Goal: Task Accomplishment & Management: Manage account settings

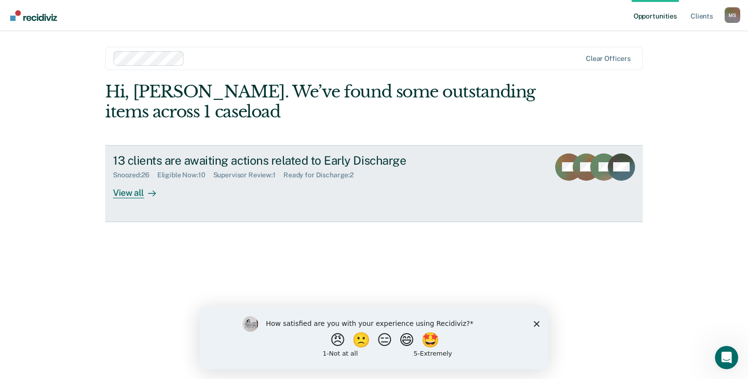
click at [127, 195] on div "View all" at bounding box center [140, 188] width 55 height 19
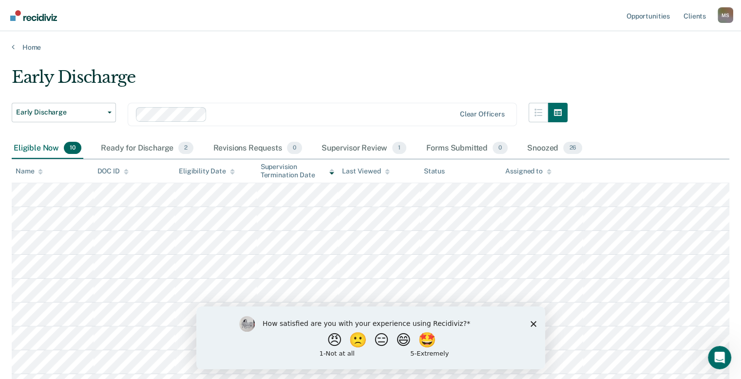
click at [537, 321] on div "How satisfied are you with your experience using Recidiviz? 😠 🙁 😑 😄 🤩 1 - Not a…" at bounding box center [370, 337] width 349 height 63
click at [525, 324] on div "How satisfied are you with your experience using Recidiviz? 😠 🙁 😑 😄 🤩 1 - Not a…" at bounding box center [370, 337] width 349 height 63
click at [533, 323] on polygon "Close survey" at bounding box center [533, 323] width 6 height 6
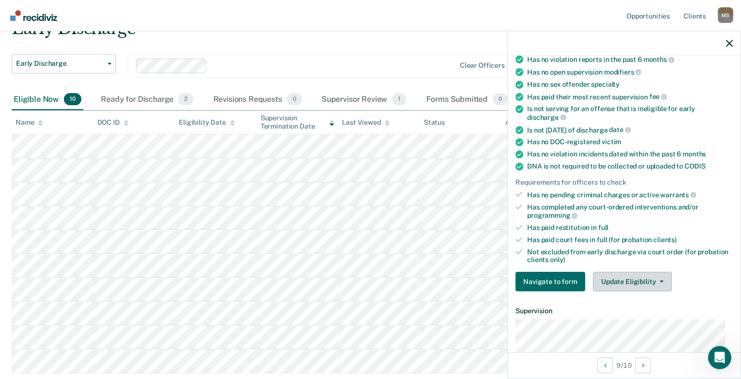
scroll to position [146, 0]
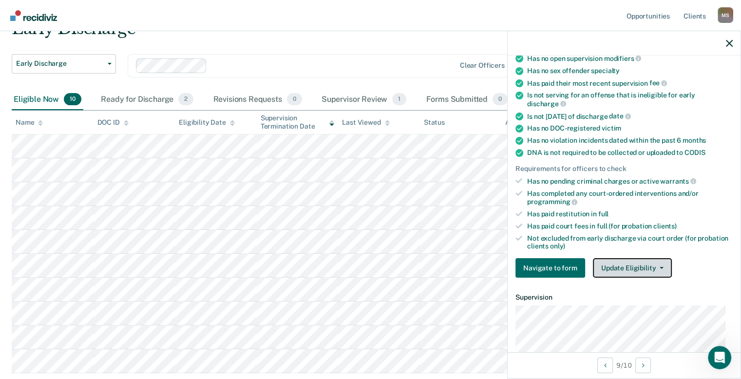
click at [635, 268] on button "Update Eligibility" at bounding box center [632, 267] width 79 height 19
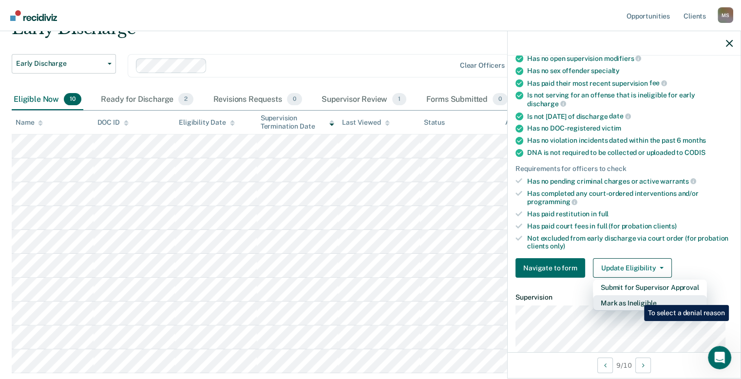
click at [636, 298] on button "Mark as Ineligible" at bounding box center [650, 303] width 114 height 16
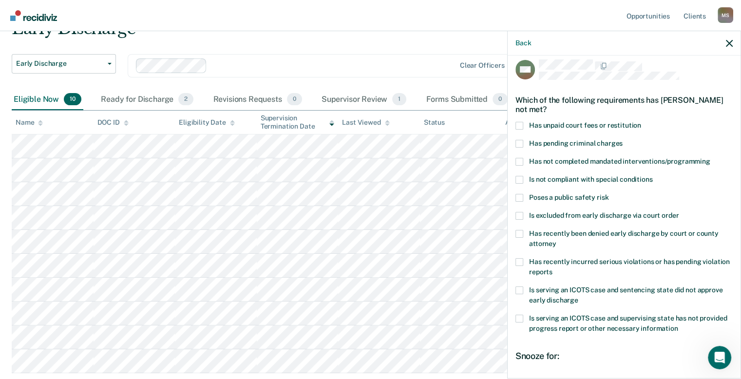
scroll to position [0, 0]
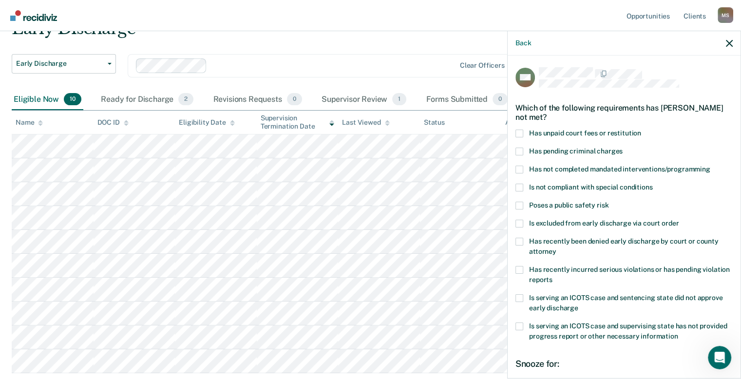
click at [519, 172] on span at bounding box center [519, 170] width 8 height 8
click at [710, 166] on input "Has not completed mandated interventions/programming" at bounding box center [710, 166] width 0 height 0
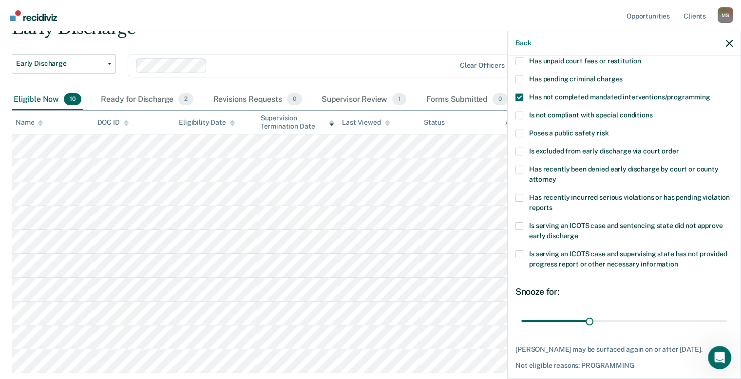
scroll to position [109, 0]
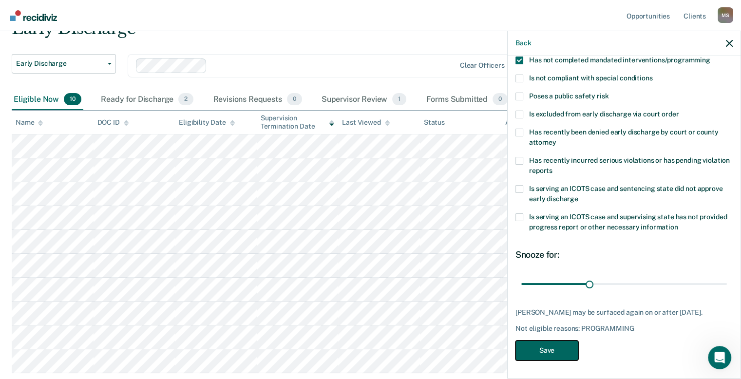
click at [546, 350] on button "Save" at bounding box center [546, 350] width 63 height 20
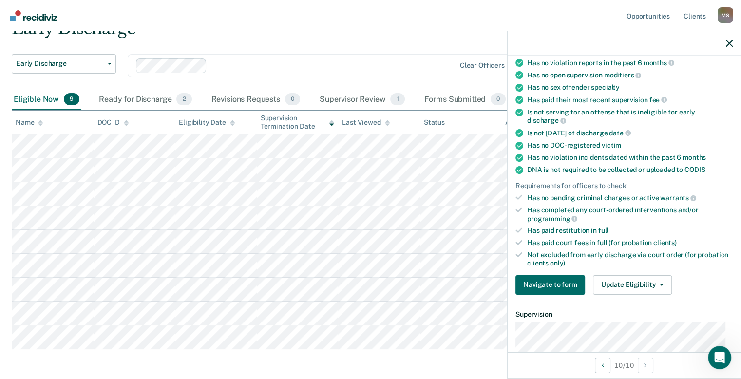
scroll to position [89, 0]
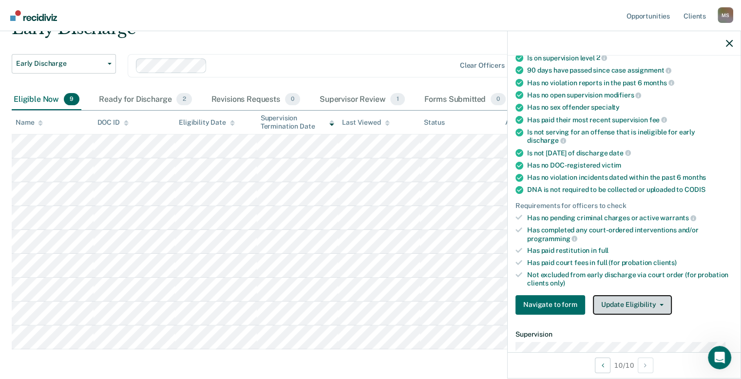
click at [627, 296] on button "Update Eligibility" at bounding box center [632, 304] width 79 height 19
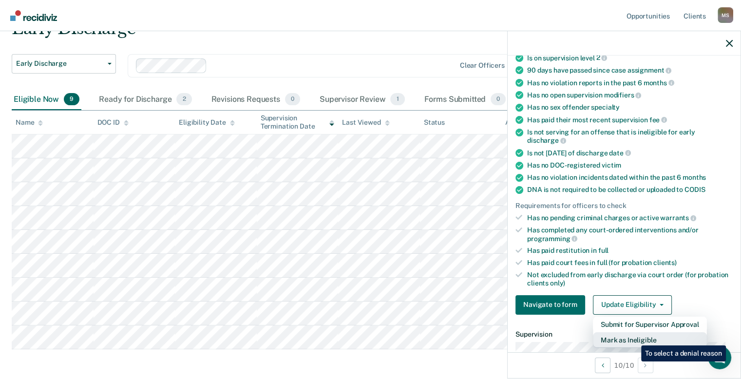
click at [633, 338] on button "Mark as Ineligible" at bounding box center [650, 340] width 114 height 16
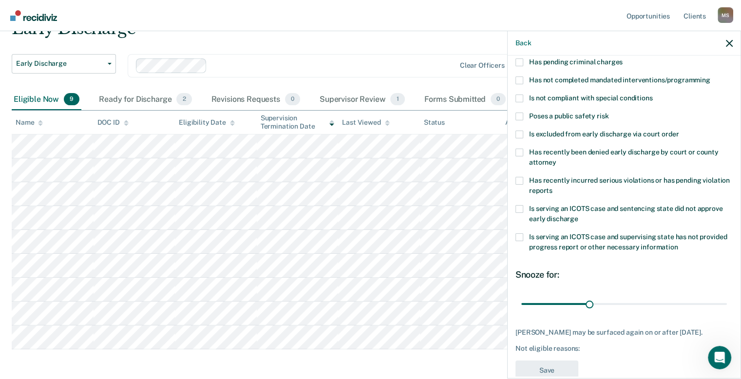
click at [522, 79] on label "Has not completed mandated interventions/programming" at bounding box center [623, 81] width 217 height 10
click at [710, 76] on input "Has not completed mandated interventions/programming" at bounding box center [710, 76] width 0 height 0
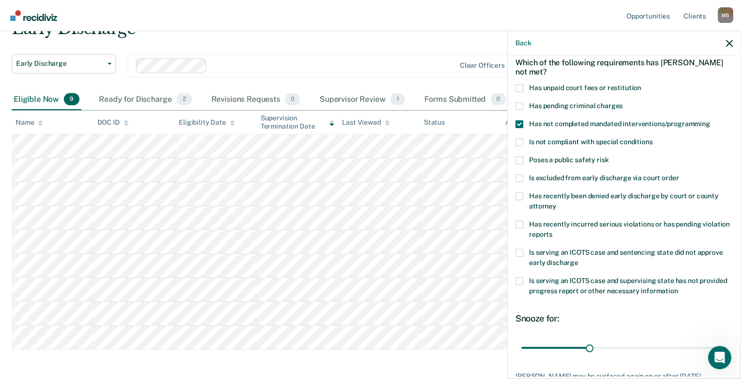
scroll to position [0, 0]
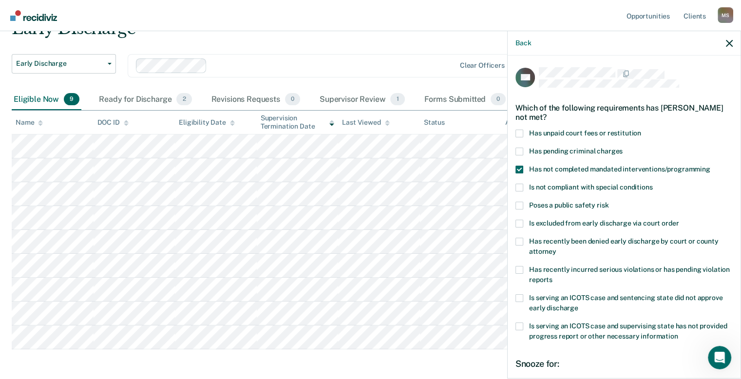
click at [522, 133] on span at bounding box center [519, 134] width 8 height 8
click at [641, 130] on input "Has unpaid court fees or restitution" at bounding box center [641, 130] width 0 height 0
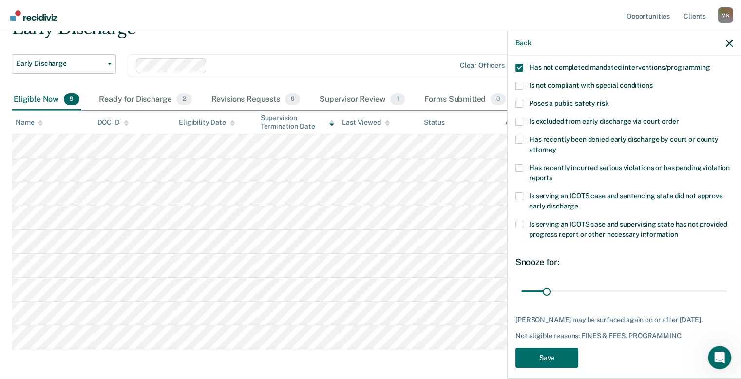
scroll to position [117, 0]
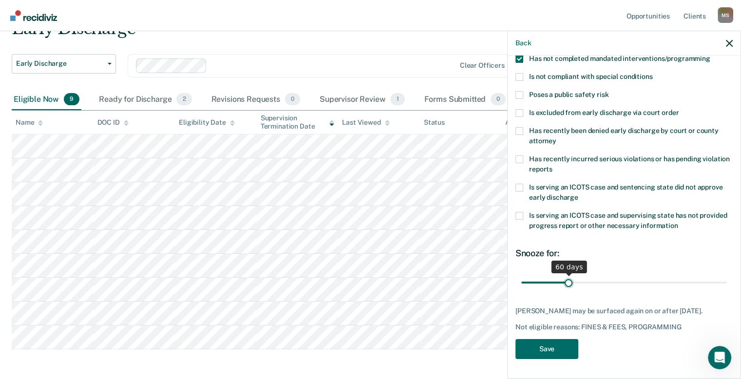
drag, startPoint x: 555, startPoint y: 276, endPoint x: 567, endPoint y: 271, distance: 12.5
type input "60"
click at [567, 274] on input "range" at bounding box center [623, 282] width 205 height 17
click at [551, 347] on button "Save" at bounding box center [546, 349] width 63 height 20
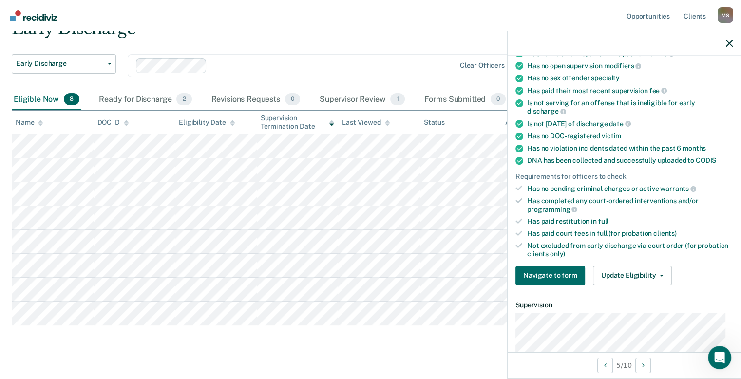
scroll to position [243, 0]
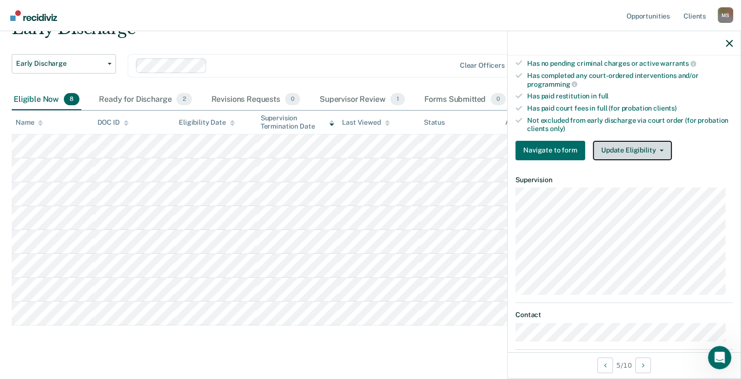
click at [636, 149] on button "Update Eligibility" at bounding box center [632, 150] width 79 height 19
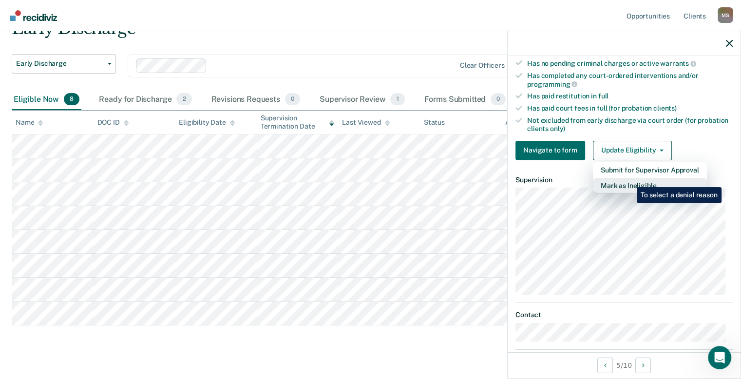
click at [629, 180] on button "Mark as Ineligible" at bounding box center [650, 186] width 114 height 16
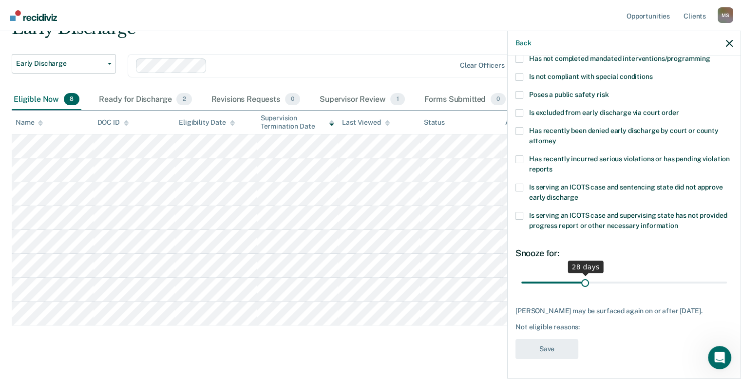
scroll to position [109, 0]
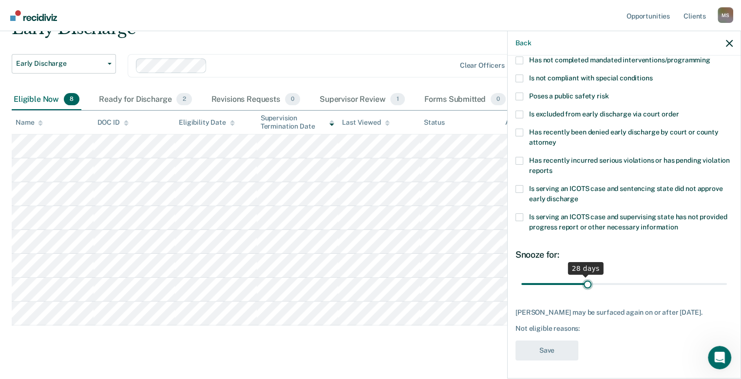
type input "30"
click at [586, 277] on input "range" at bounding box center [623, 284] width 205 height 17
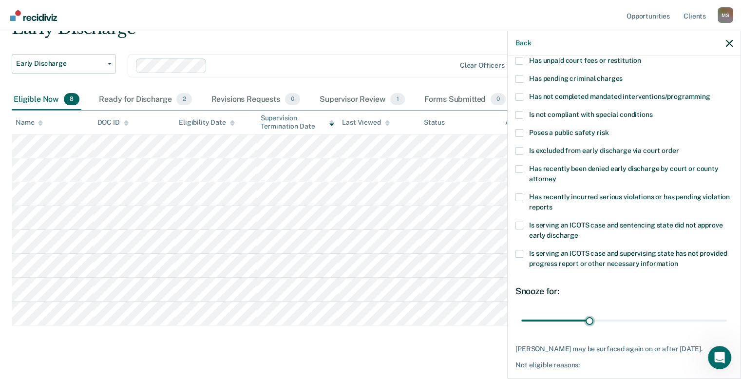
scroll to position [20, 0]
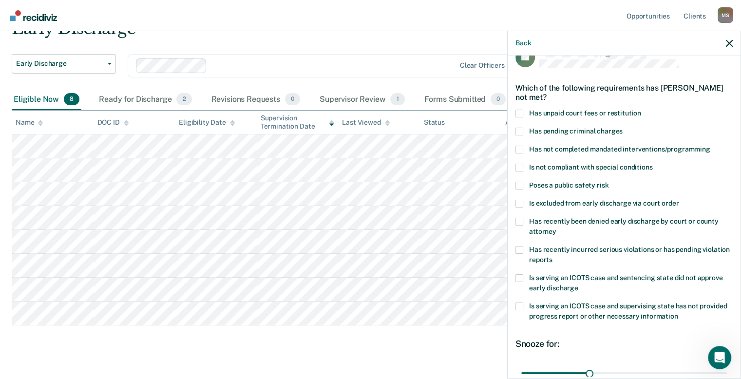
click at [522, 224] on span at bounding box center [519, 222] width 8 height 8
click at [556, 228] on input "Has recently been denied early discharge by court or county attorney" at bounding box center [556, 228] width 0 height 0
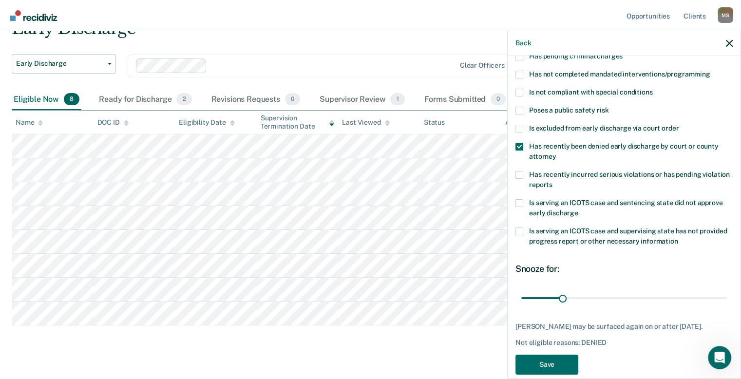
scroll to position [117, 0]
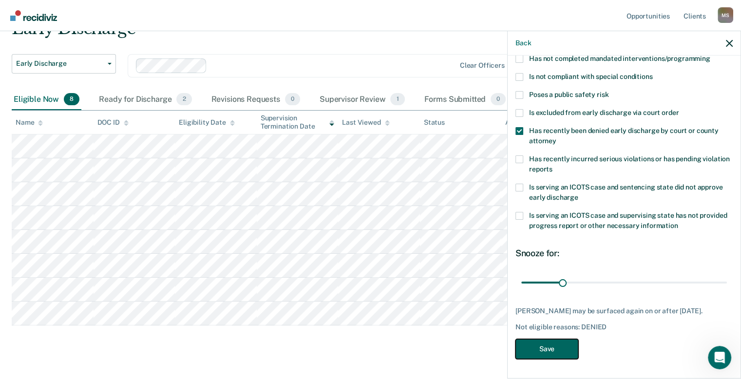
click at [547, 351] on button "Save" at bounding box center [546, 349] width 63 height 20
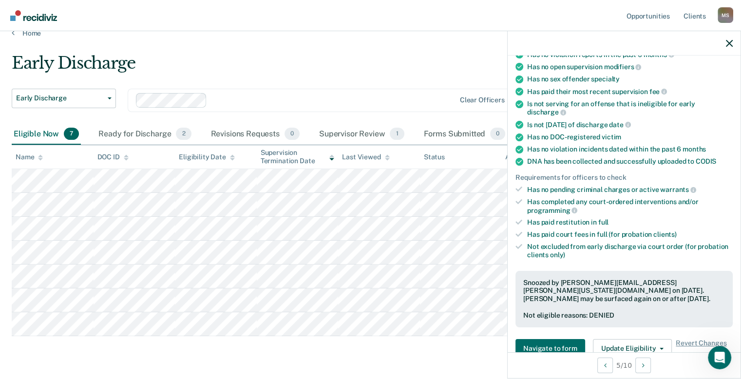
scroll to position [0, 0]
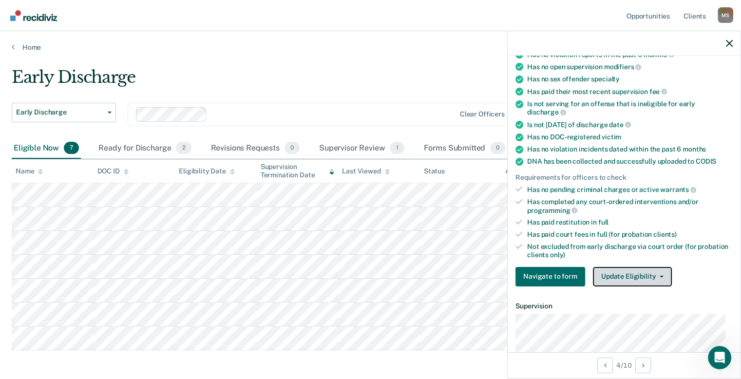
click at [612, 272] on button "Update Eligibility" at bounding box center [632, 276] width 79 height 19
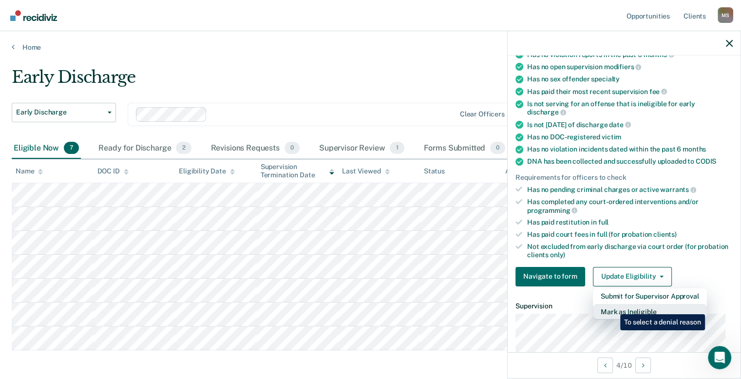
click at [613, 306] on button "Mark as Ineligible" at bounding box center [650, 312] width 114 height 16
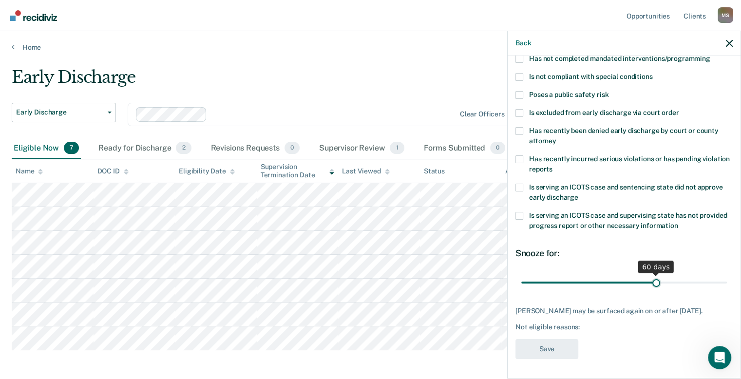
drag, startPoint x: 586, startPoint y: 273, endPoint x: 651, endPoint y: 270, distance: 64.3
type input "60"
click at [651, 274] on input "range" at bounding box center [623, 282] width 205 height 17
click at [521, 127] on span at bounding box center [519, 131] width 8 height 8
click at [556, 137] on input "Has recently been denied early discharge by court or county attorney" at bounding box center [556, 137] width 0 height 0
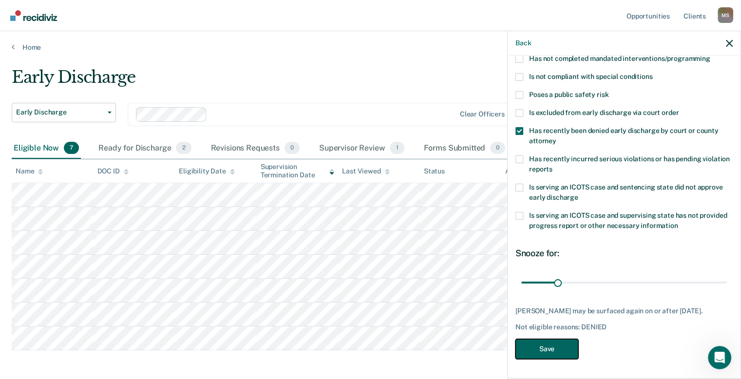
click at [540, 345] on button "Save" at bounding box center [546, 349] width 63 height 20
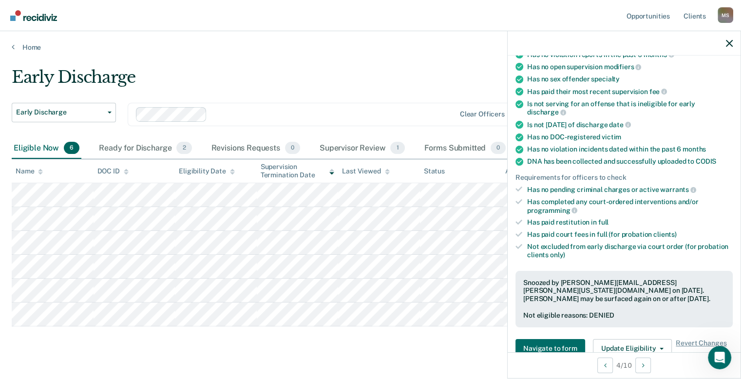
scroll to position [17, 0]
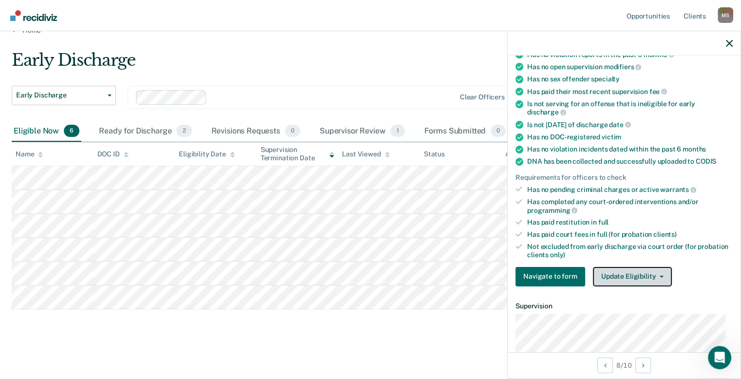
click at [630, 277] on button "Update Eligibility" at bounding box center [632, 276] width 79 height 19
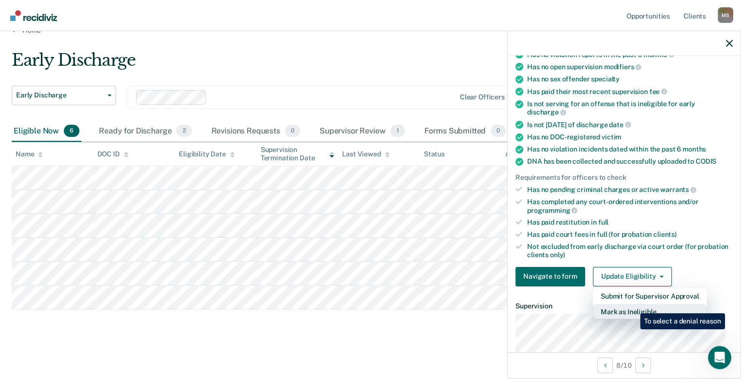
click at [633, 306] on button "Mark as Ineligible" at bounding box center [650, 312] width 114 height 16
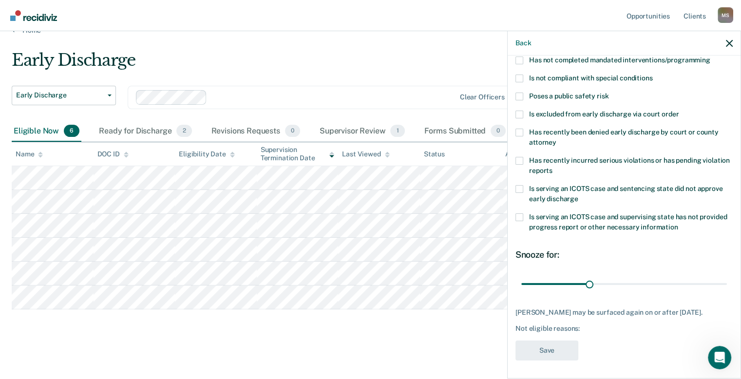
scroll to position [60, 0]
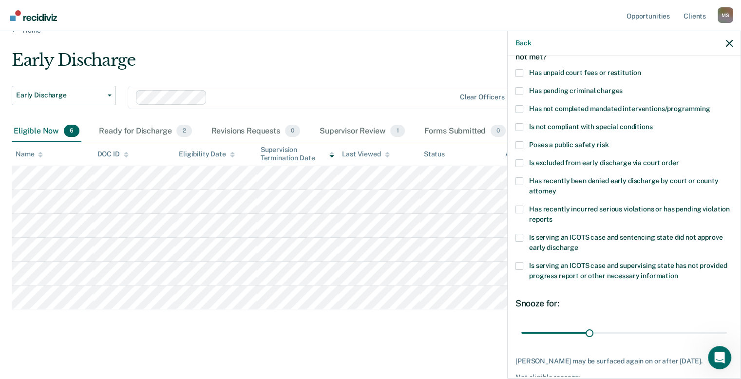
click at [521, 74] on span at bounding box center [519, 73] width 8 height 8
click at [641, 69] on input "Has unpaid court fees or restitution" at bounding box center [641, 69] width 0 height 0
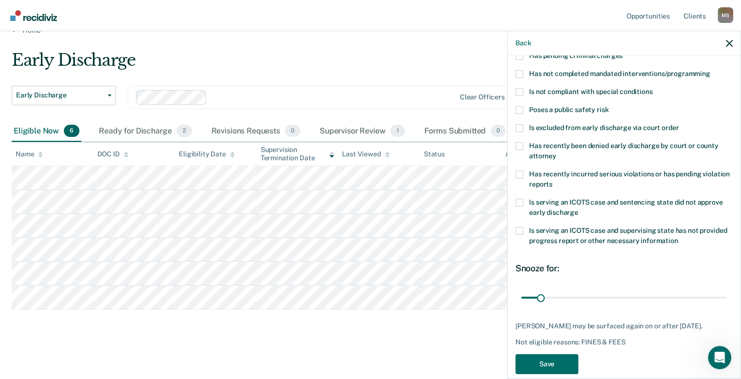
scroll to position [109, 0]
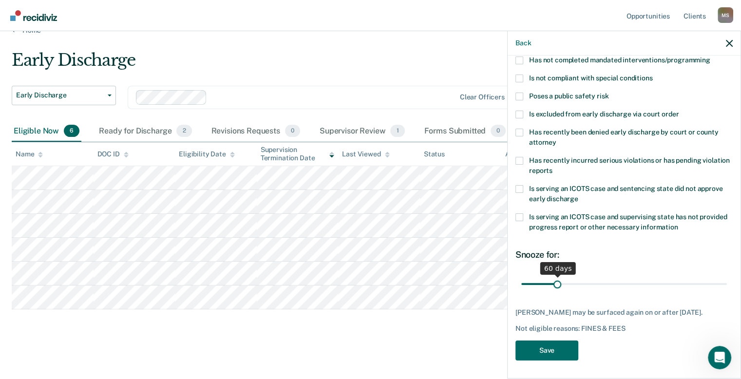
drag, startPoint x: 538, startPoint y: 283, endPoint x: 555, endPoint y: 283, distance: 17.0
type input "60"
click at [555, 283] on input "range" at bounding box center [623, 284] width 205 height 17
click at [545, 346] on button "Save" at bounding box center [546, 350] width 63 height 20
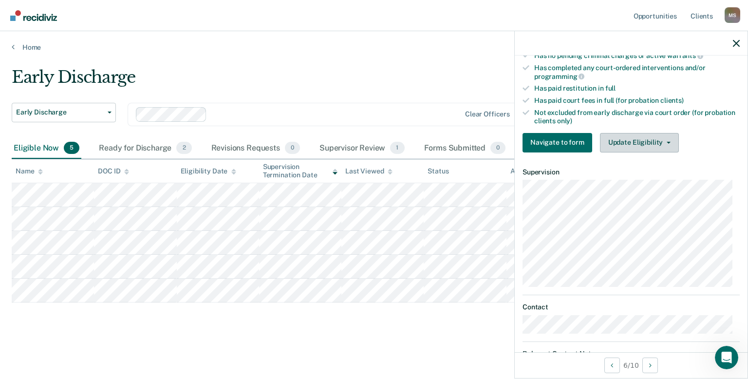
scroll to position [195, 0]
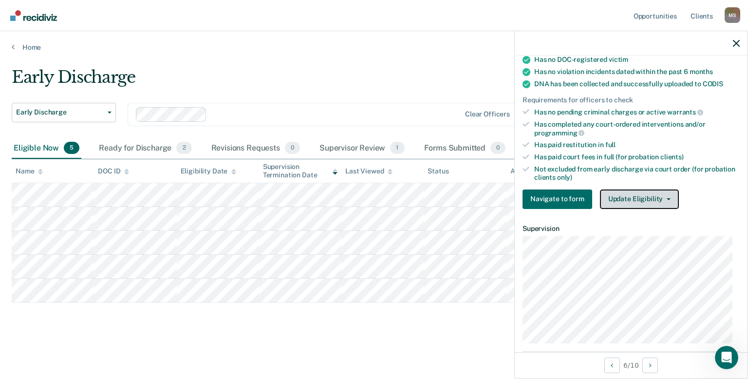
click at [644, 201] on button "Update Eligibility" at bounding box center [639, 198] width 79 height 19
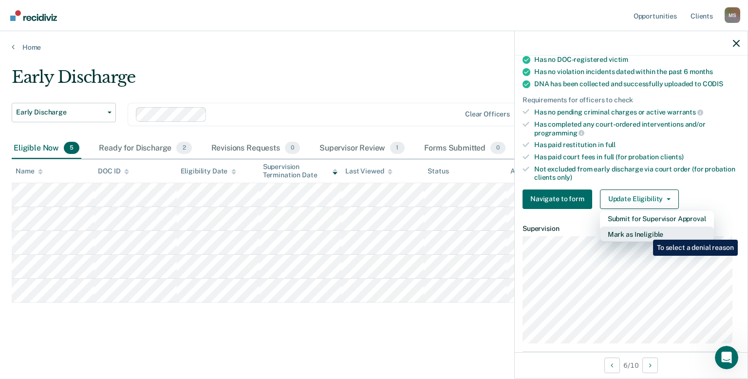
click at [646, 232] on button "Mark as Ineligible" at bounding box center [657, 234] width 114 height 16
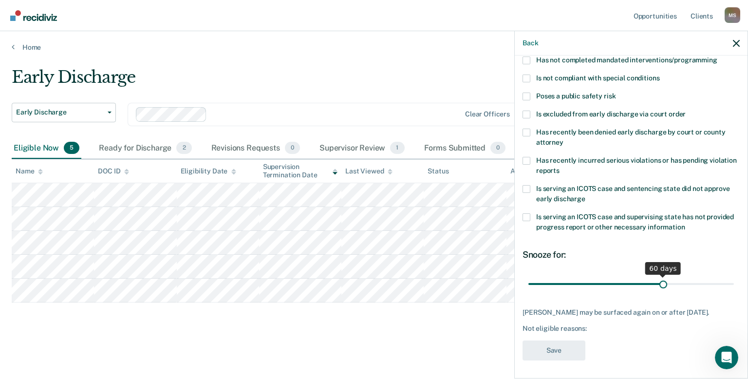
drag, startPoint x: 594, startPoint y: 282, endPoint x: 657, endPoint y: 284, distance: 63.3
type input "60"
click at [657, 284] on input "range" at bounding box center [630, 284] width 205 height 17
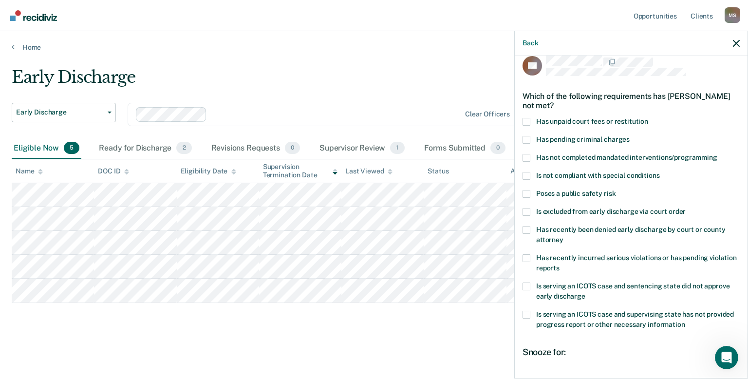
click at [525, 229] on span at bounding box center [526, 230] width 8 height 8
click at [563, 236] on input "Has recently been denied early discharge by court or county attorney" at bounding box center [563, 236] width 0 height 0
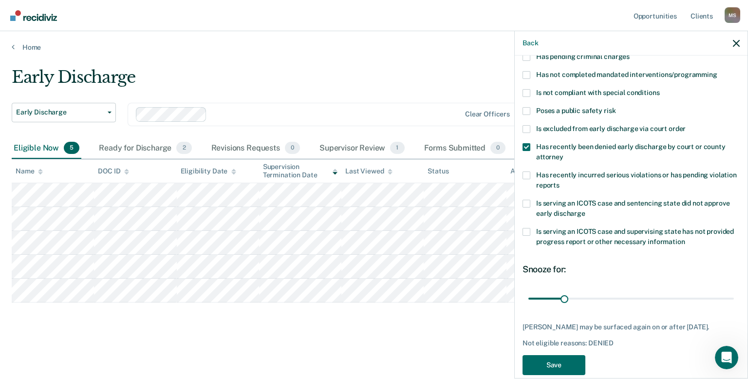
scroll to position [117, 0]
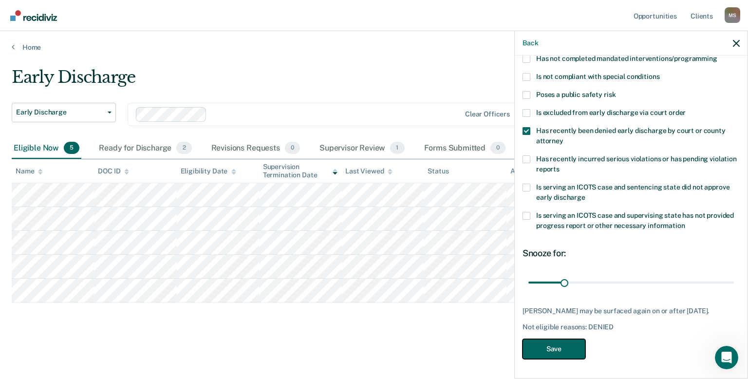
click at [555, 347] on button "Save" at bounding box center [553, 349] width 63 height 20
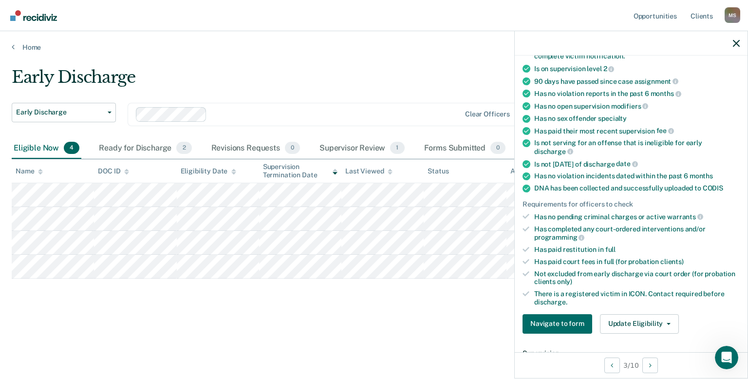
scroll to position [138, 0]
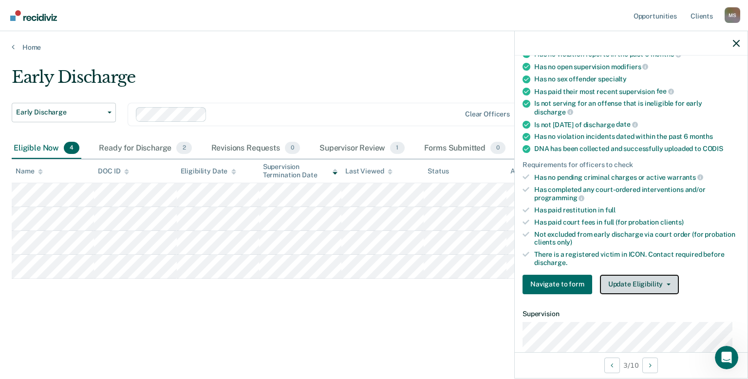
click at [643, 280] on button "Update Eligibility" at bounding box center [639, 284] width 79 height 19
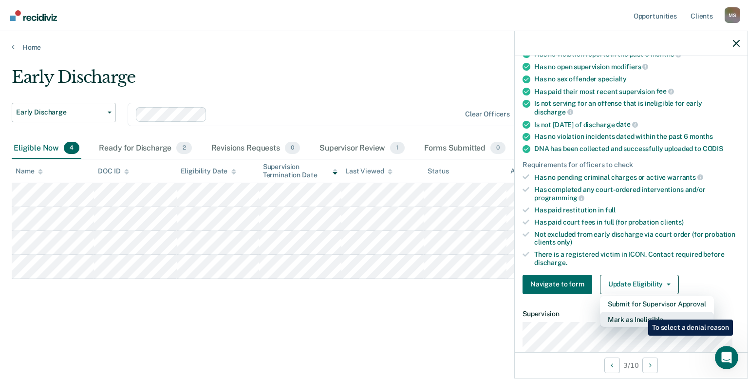
click at [641, 313] on button "Mark as Ineligible" at bounding box center [657, 320] width 114 height 16
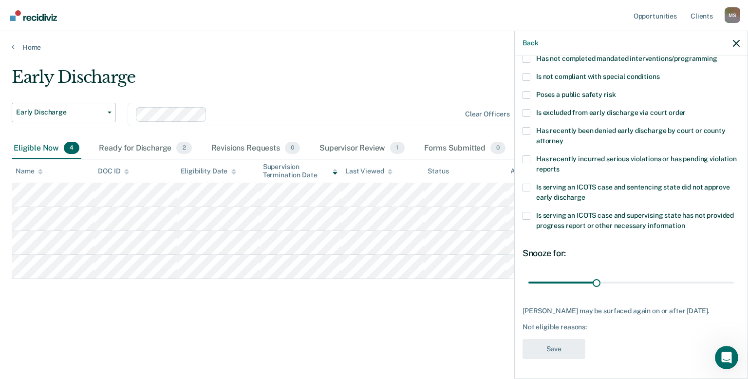
scroll to position [109, 0]
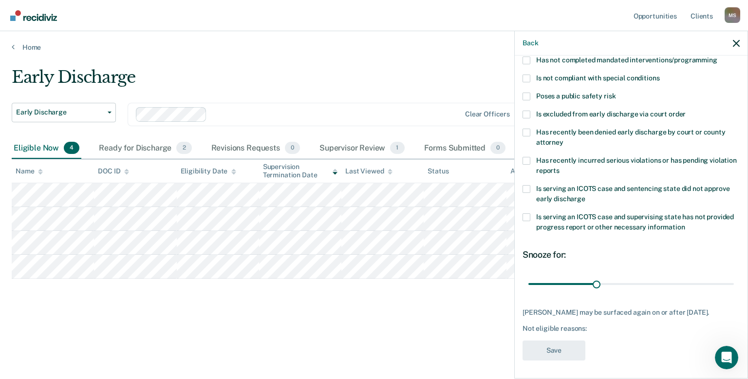
click at [528, 130] on span at bounding box center [526, 133] width 8 height 8
click at [563, 139] on input "Has recently been denied early discharge by court or county attorney" at bounding box center [563, 139] width 0 height 0
click at [555, 350] on button "Save" at bounding box center [553, 350] width 63 height 20
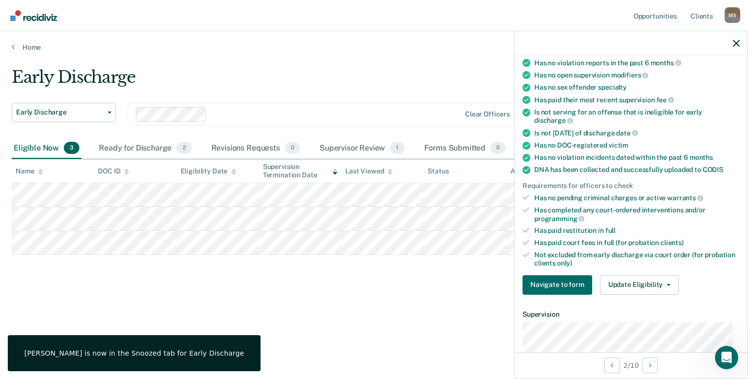
scroll to position [89, 0]
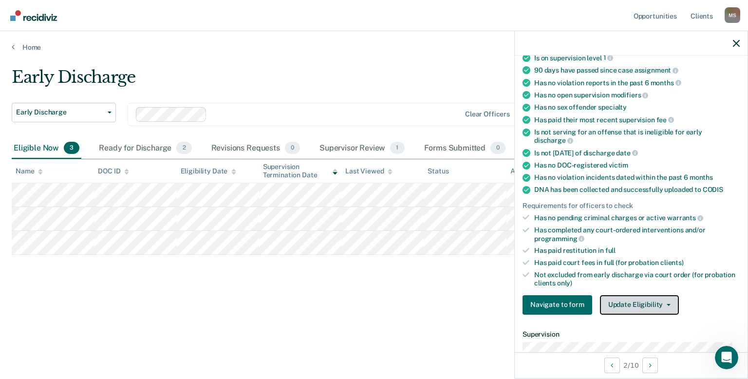
click at [655, 302] on button "Update Eligibility" at bounding box center [639, 304] width 79 height 19
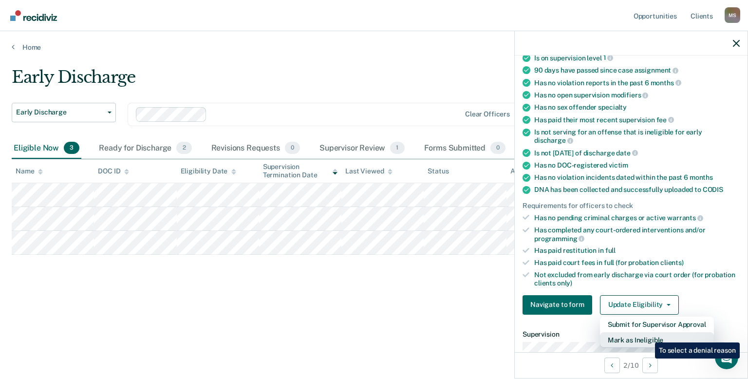
click at [648, 335] on button "Mark as Ineligible" at bounding box center [657, 340] width 114 height 16
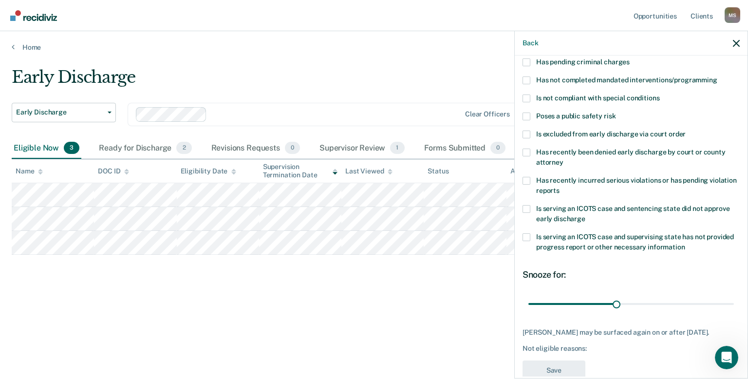
scroll to position [0, 0]
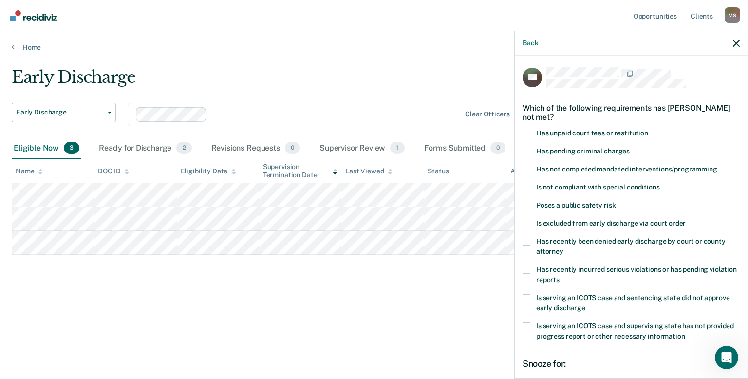
click at [528, 131] on span at bounding box center [526, 134] width 8 height 8
click at [648, 130] on input "Has unpaid court fees or restitution" at bounding box center [648, 130] width 0 height 0
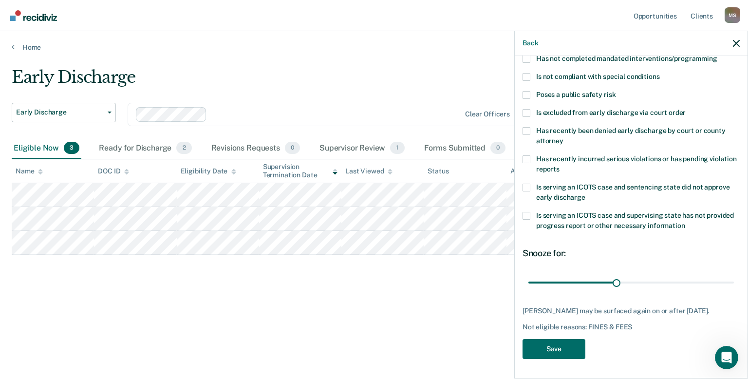
scroll to position [117, 0]
drag, startPoint x: 615, startPoint y: 275, endPoint x: 697, endPoint y: 275, distance: 82.3
type input "60"
click at [697, 275] on input "range" at bounding box center [630, 282] width 205 height 17
click at [555, 353] on button "Save" at bounding box center [553, 349] width 63 height 20
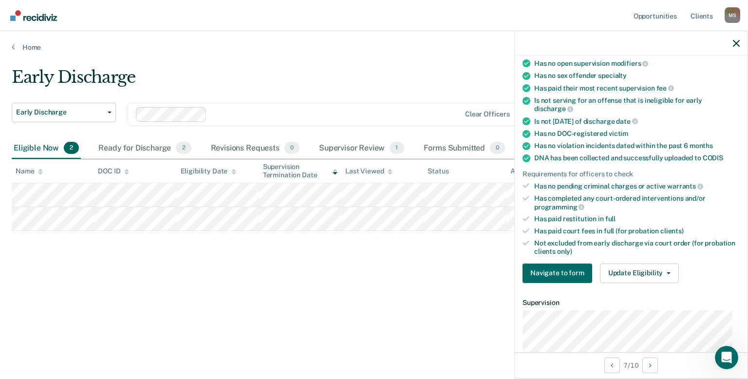
scroll to position [195, 0]
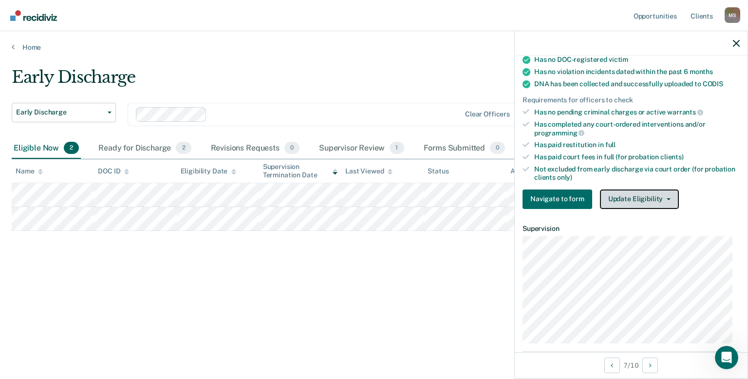
click at [663, 198] on span "button" at bounding box center [667, 199] width 8 height 2
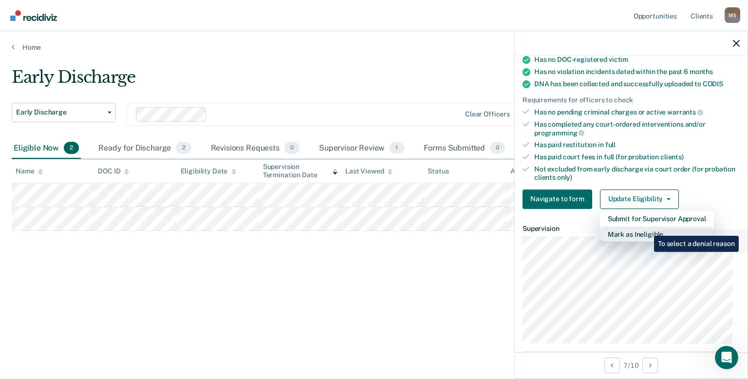
click at [647, 230] on button "Mark as Ineligible" at bounding box center [657, 234] width 114 height 16
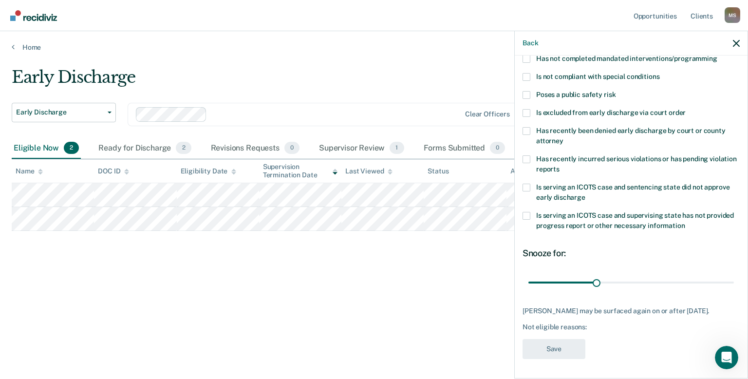
scroll to position [109, 0]
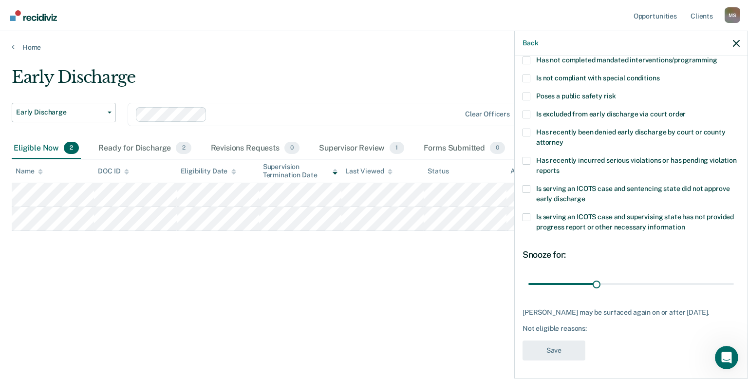
click at [526, 187] on span at bounding box center [526, 189] width 8 height 8
click at [585, 195] on input "Is serving an ICOTS case and sentencing state did not approve early discharge" at bounding box center [585, 195] width 0 height 0
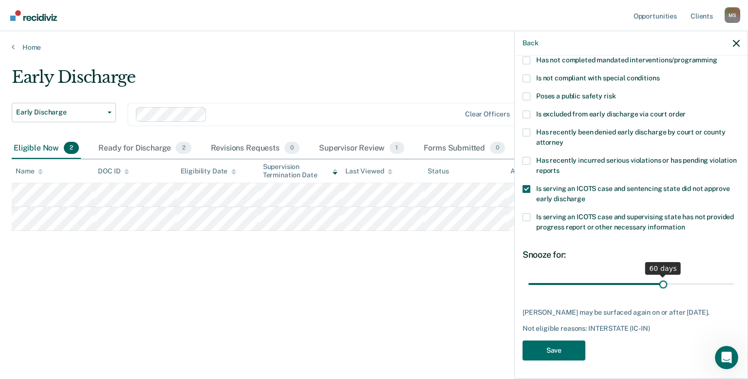
drag, startPoint x: 596, startPoint y: 285, endPoint x: 659, endPoint y: 285, distance: 62.8
type input "60"
click at [659, 285] on input "range" at bounding box center [630, 284] width 205 height 17
click at [545, 350] on button "Save" at bounding box center [553, 350] width 63 height 20
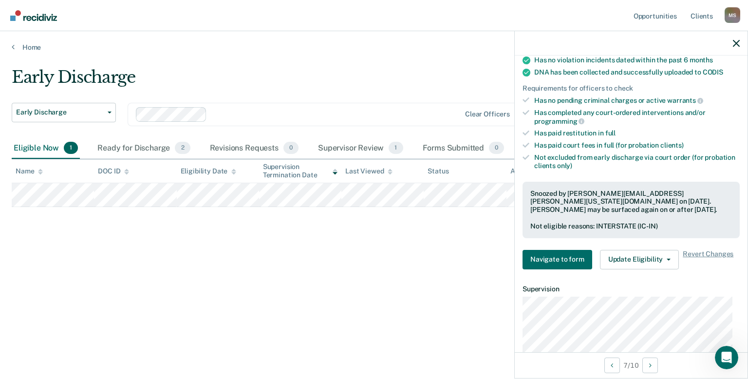
scroll to position [247, 0]
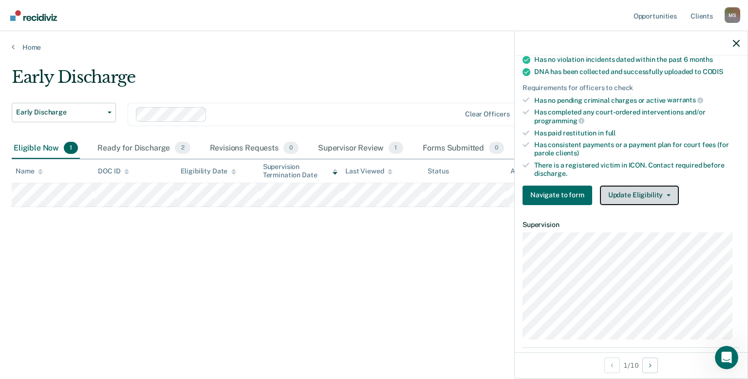
click at [633, 188] on button "Update Eligibility" at bounding box center [639, 195] width 79 height 19
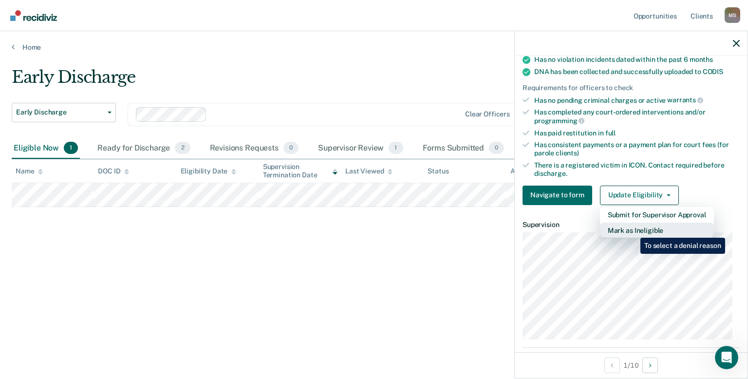
click at [633, 230] on button "Mark as Ineligible" at bounding box center [657, 231] width 114 height 16
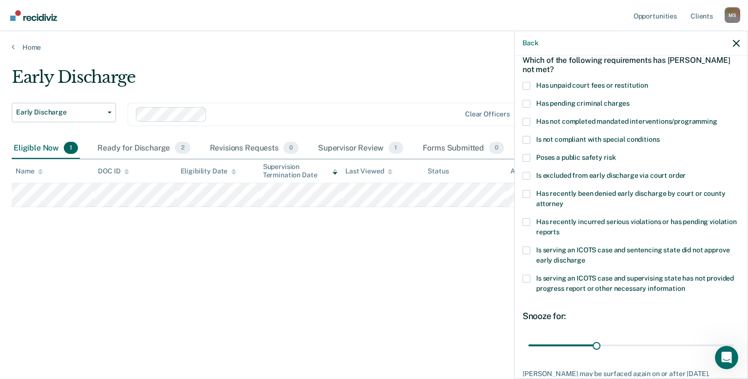
scroll to position [0, 0]
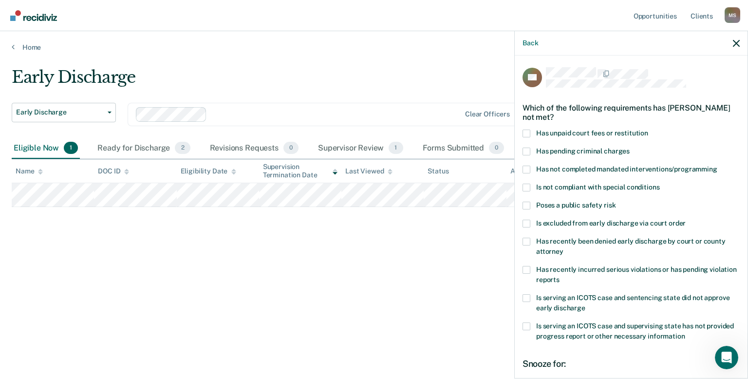
click at [530, 135] on label "Has unpaid court fees or restitution" at bounding box center [630, 135] width 217 height 10
click at [648, 130] on input "Has unpaid court fees or restitution" at bounding box center [648, 130] width 0 height 0
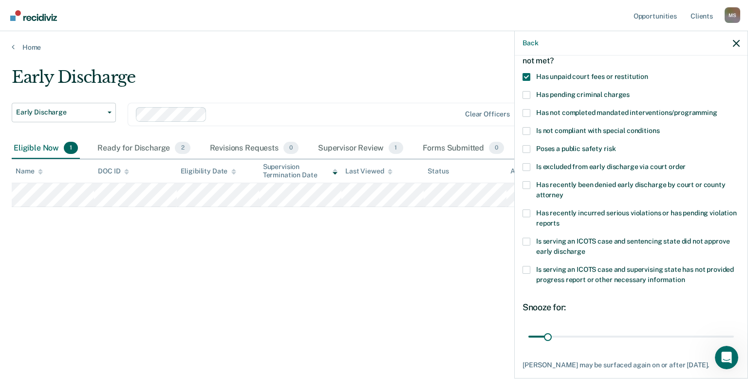
scroll to position [109, 0]
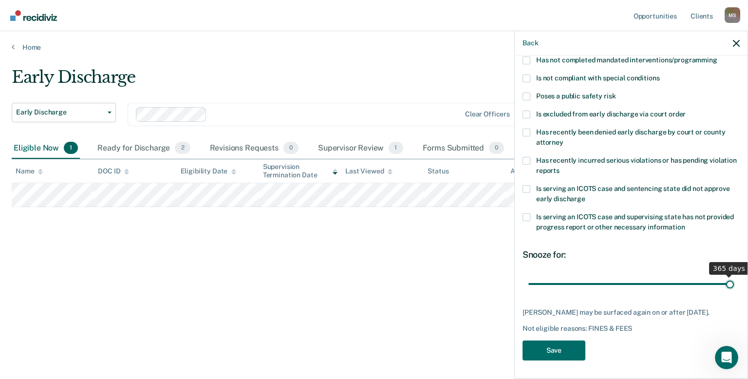
drag, startPoint x: 546, startPoint y: 283, endPoint x: 732, endPoint y: 281, distance: 186.5
click at [732, 281] on input "range" at bounding box center [630, 284] width 205 height 17
drag, startPoint x: 723, startPoint y: 282, endPoint x: 615, endPoint y: 284, distance: 107.1
type input "160"
click at [615, 284] on input "range" at bounding box center [630, 284] width 205 height 17
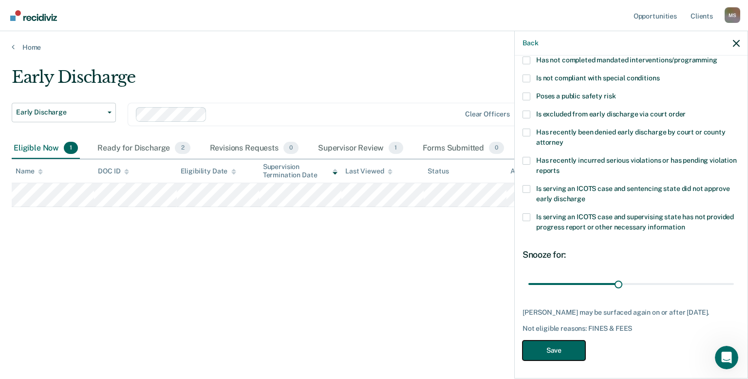
click at [559, 349] on button "Save" at bounding box center [553, 350] width 63 height 20
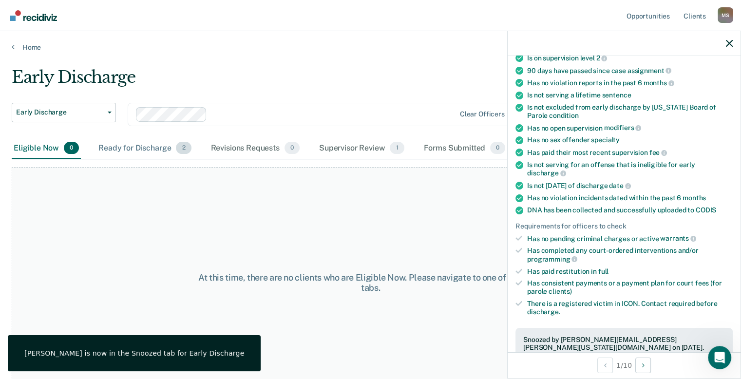
click at [140, 149] on div "Ready for Discharge 2" at bounding box center [144, 148] width 96 height 21
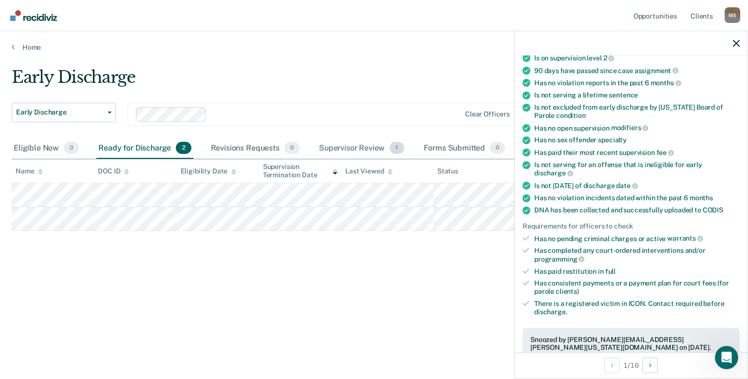
click at [335, 149] on div "Supervisor Review 1" at bounding box center [361, 148] width 89 height 21
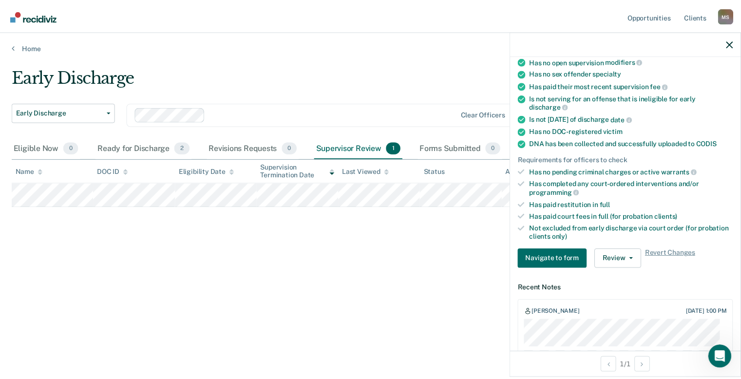
scroll to position [0, 0]
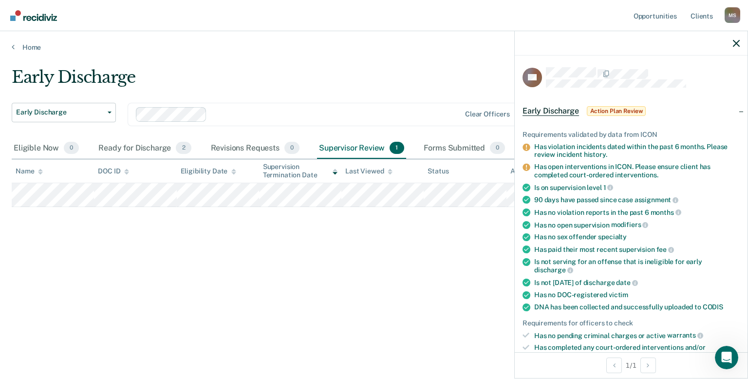
click at [417, 266] on div "Early Discharge Early Discharge Early Discharge Clear officers Eligible Now 0 R…" at bounding box center [374, 186] width 725 height 239
click at [741, 45] on div at bounding box center [631, 43] width 233 height 24
click at [736, 40] on icon "button" at bounding box center [736, 43] width 7 height 7
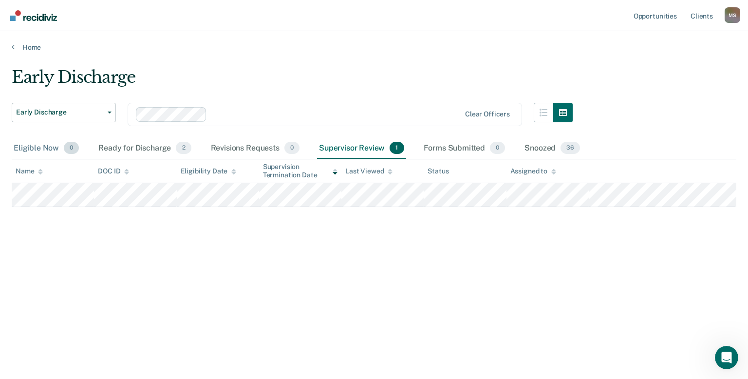
click at [41, 147] on div "Eligible Now 0" at bounding box center [46, 148] width 69 height 21
